Goal: Information Seeking & Learning: Learn about a topic

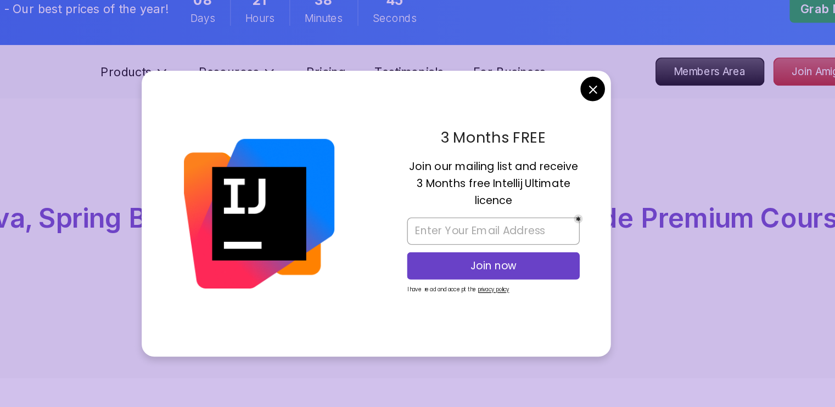
drag, startPoint x: 477, startPoint y: 169, endPoint x: 528, endPoint y: 165, distance: 51.7
click at [528, 165] on p "Join our mailing list and receive 3 Months free Intellij Ultimate licence" at bounding box center [504, 182] width 128 height 38
click at [547, 186] on p "Join our mailing list and receive 3 Months free Intellij Ultimate licence" at bounding box center [504, 182] width 128 height 38
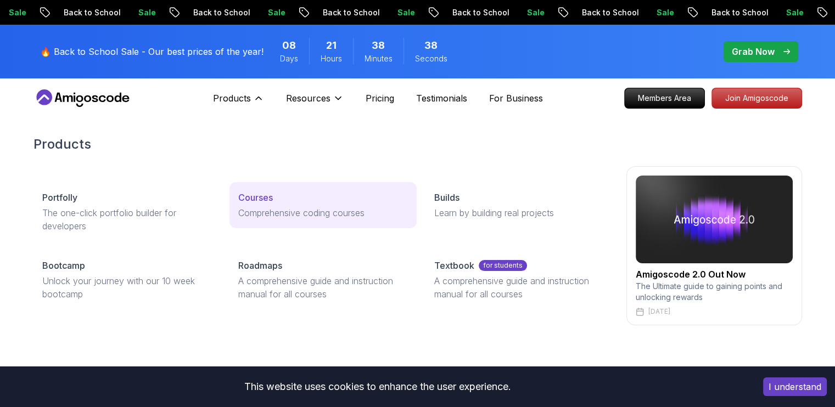
click at [270, 203] on p "Courses" at bounding box center [255, 197] width 35 height 13
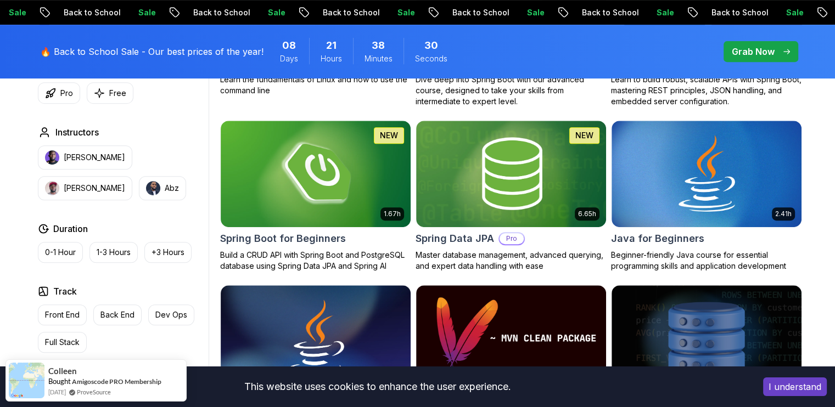
scroll to position [480, 0]
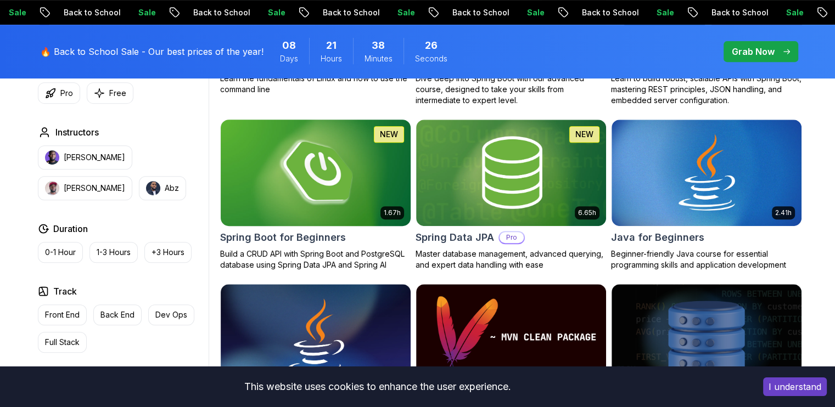
click at [303, 197] on img at bounding box center [315, 172] width 199 height 111
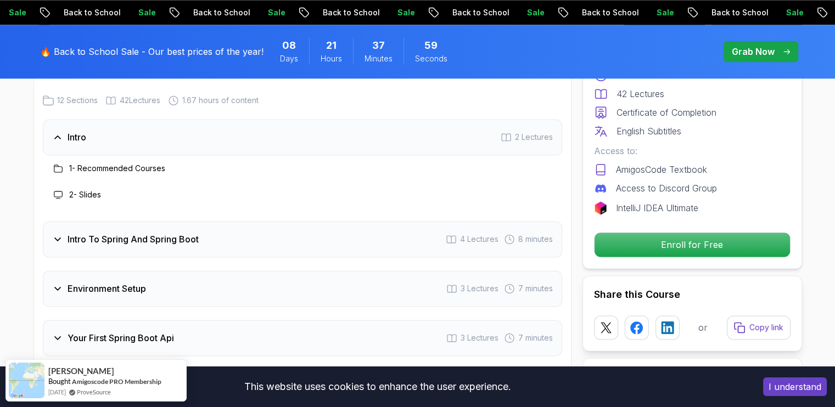
scroll to position [1386, 0]
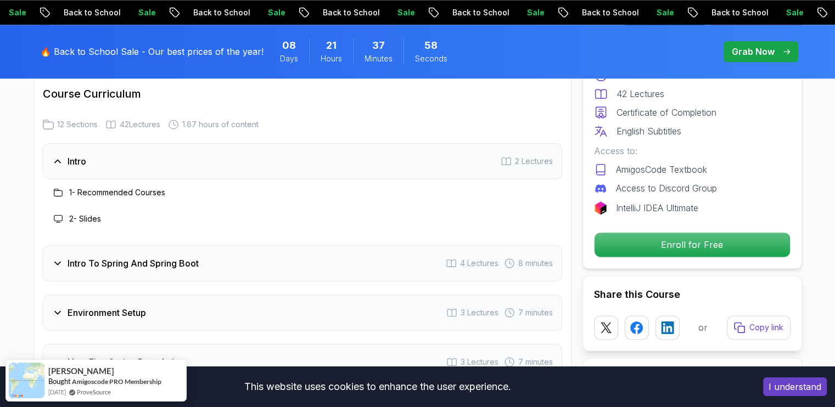
click at [191, 155] on div "Intro 2 Lectures" at bounding box center [302, 161] width 519 height 36
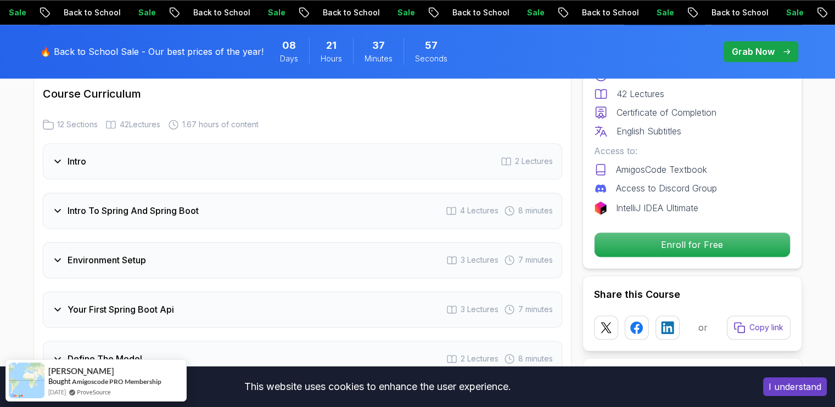
click at [100, 158] on div "Intro 2 Lectures" at bounding box center [302, 161] width 519 height 36
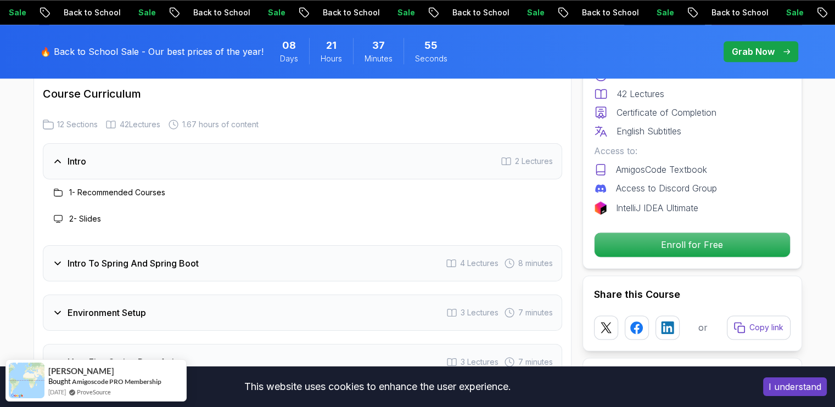
click at [92, 187] on h3 "1 - Recommended Courses" at bounding box center [117, 192] width 96 height 11
drag, startPoint x: 86, startPoint y: 204, endPoint x: 239, endPoint y: 299, distance: 181.0
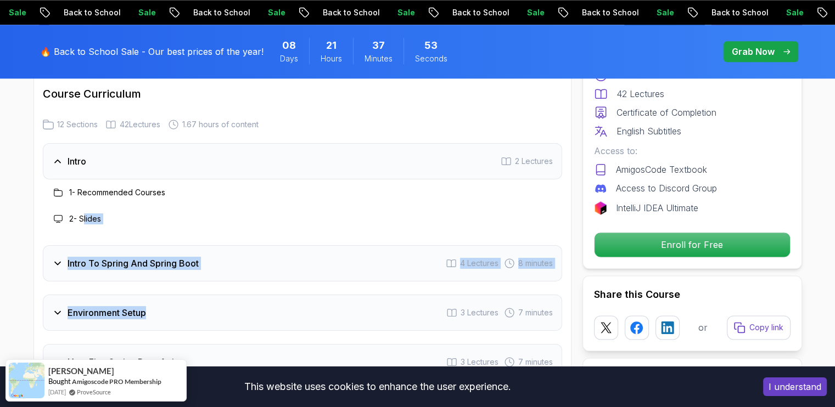
scroll to position [1491, 0]
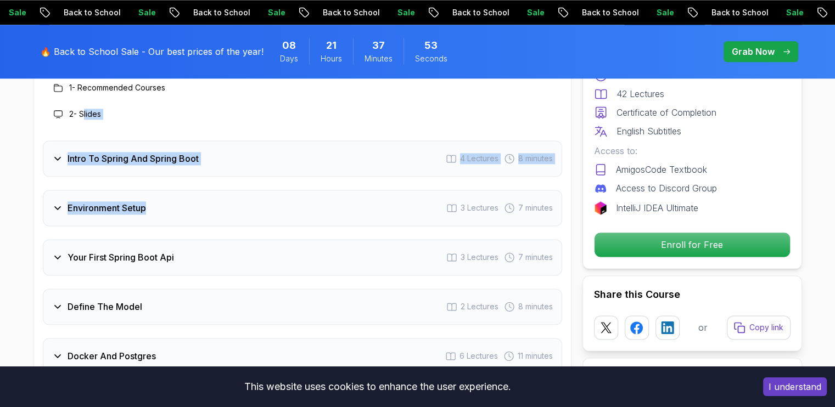
click at [301, 147] on div "Intro To Spring And Spring Boot 4 Lectures 8 minutes" at bounding box center [302, 159] width 519 height 36
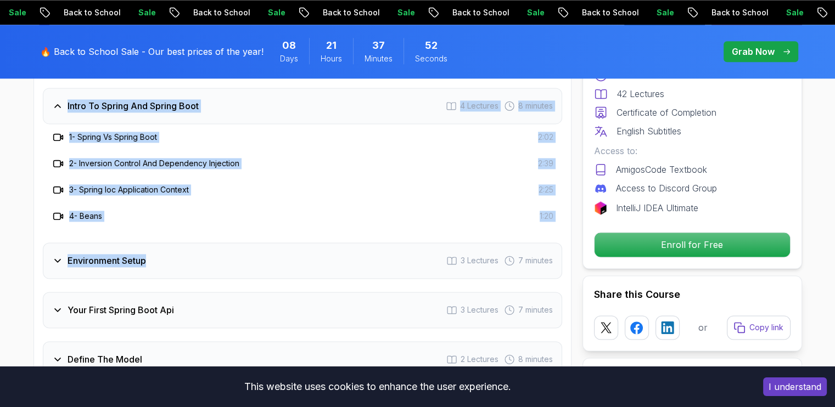
scroll to position [1557, 0]
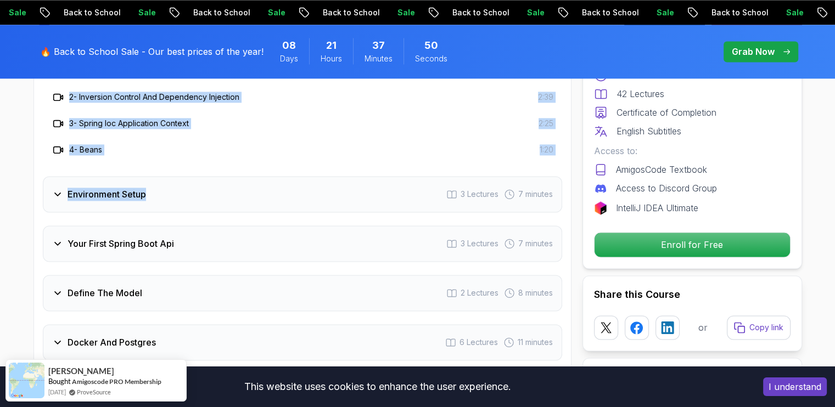
click at [281, 142] on div "4 - Beans 1:20" at bounding box center [302, 150] width 519 height 26
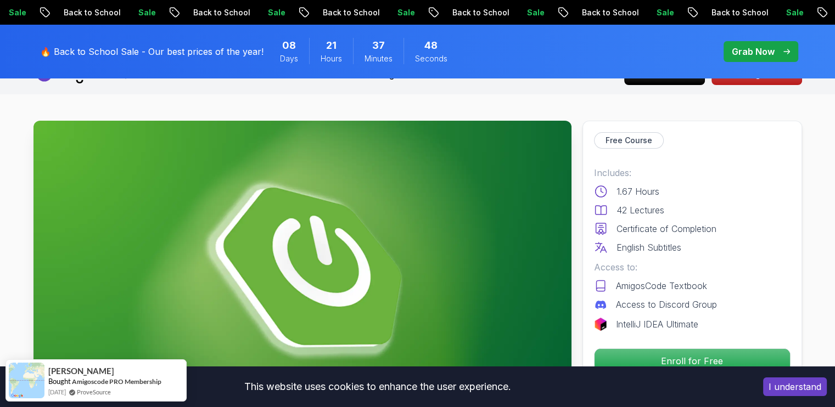
scroll to position [0, 0]
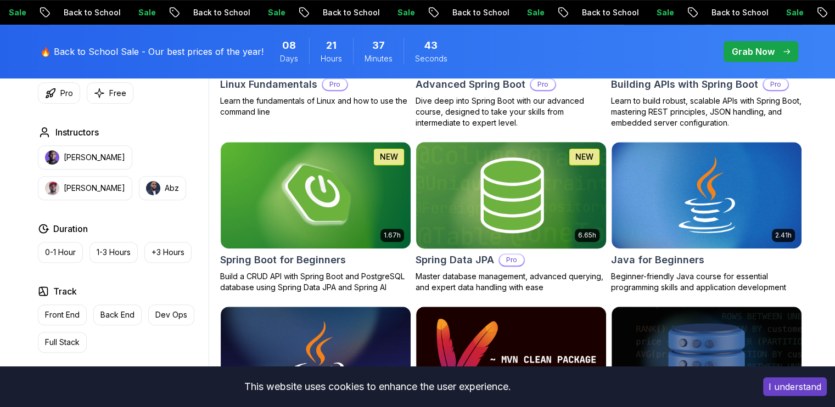
scroll to position [480, 0]
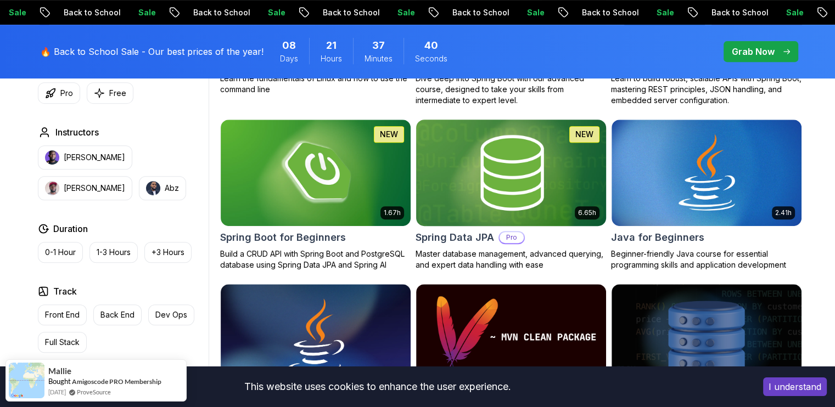
click at [544, 189] on img at bounding box center [510, 172] width 199 height 111
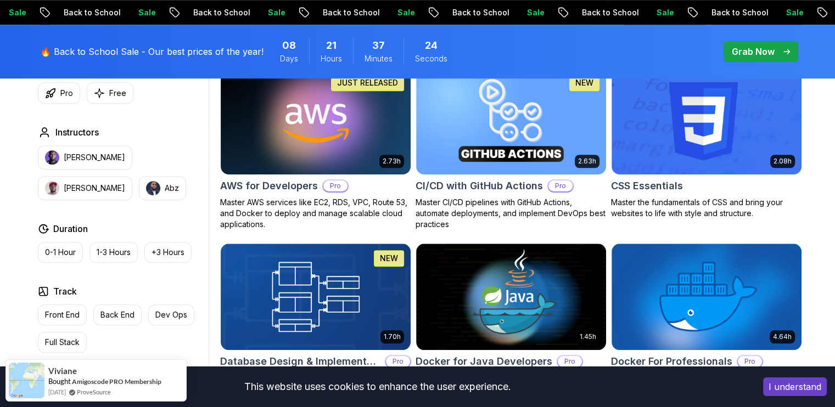
scroll to position [860, 0]
